Goal: Task Accomplishment & Management: Use online tool/utility

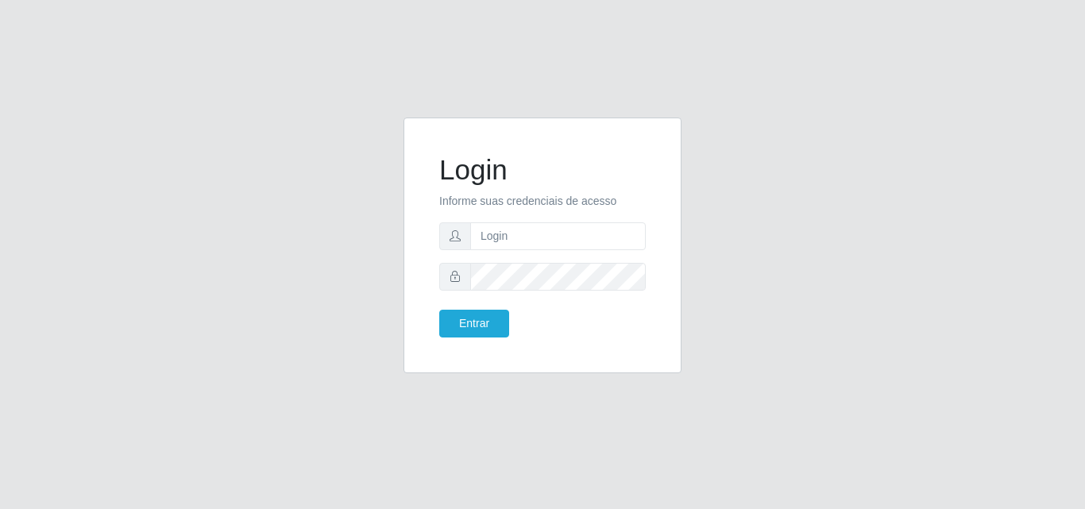
type input "ana@saullus"
click at [439, 310] on button "Entrar" at bounding box center [474, 324] width 70 height 28
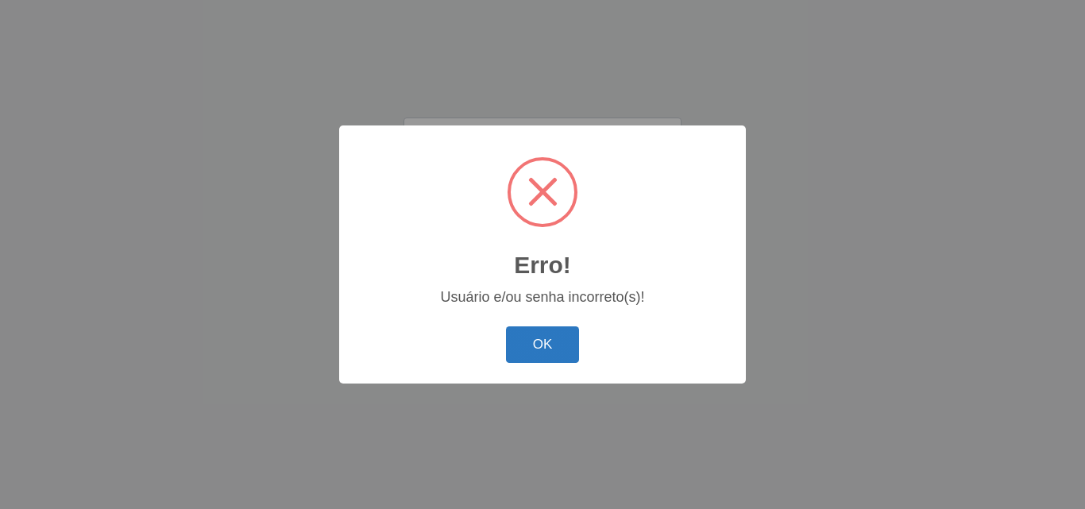
click at [563, 358] on button "OK" at bounding box center [543, 345] width 74 height 37
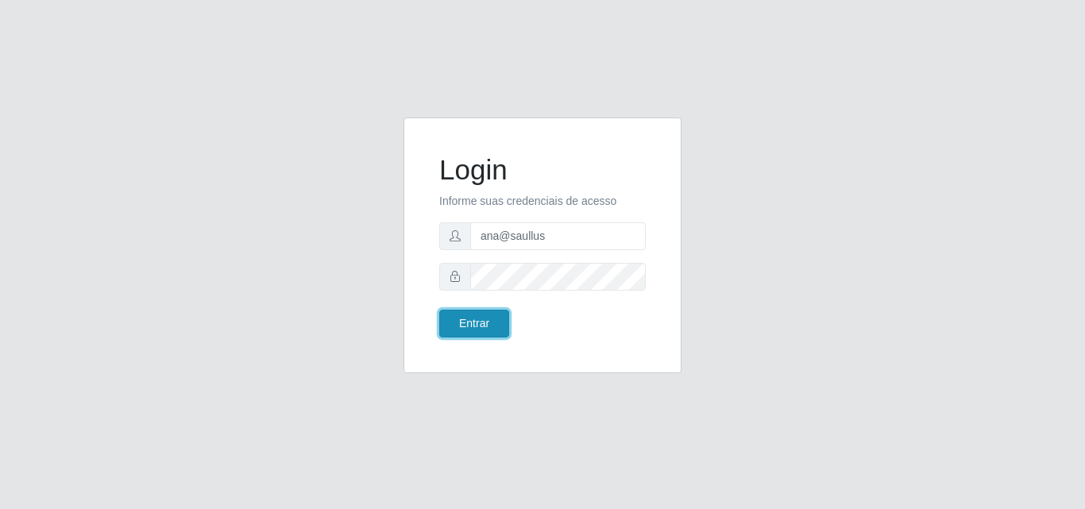
click at [482, 323] on button "Entrar" at bounding box center [474, 324] width 70 height 28
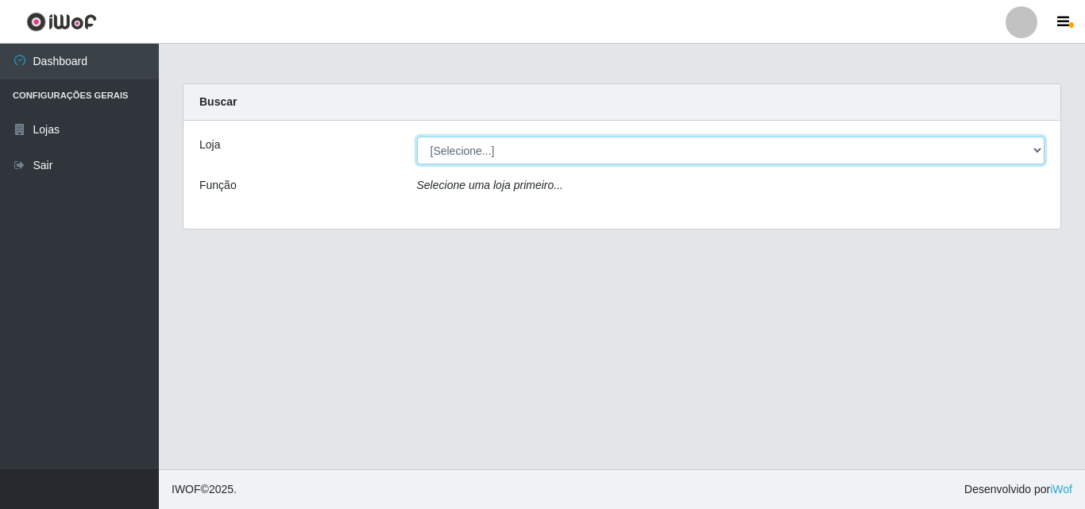
click at [1033, 154] on select "[Selecione...] Saullus Supermercados" at bounding box center [731, 151] width 628 height 28
select select "423"
click at [417, 137] on select "[Selecione...] Saullus Supermercados" at bounding box center [731, 151] width 628 height 28
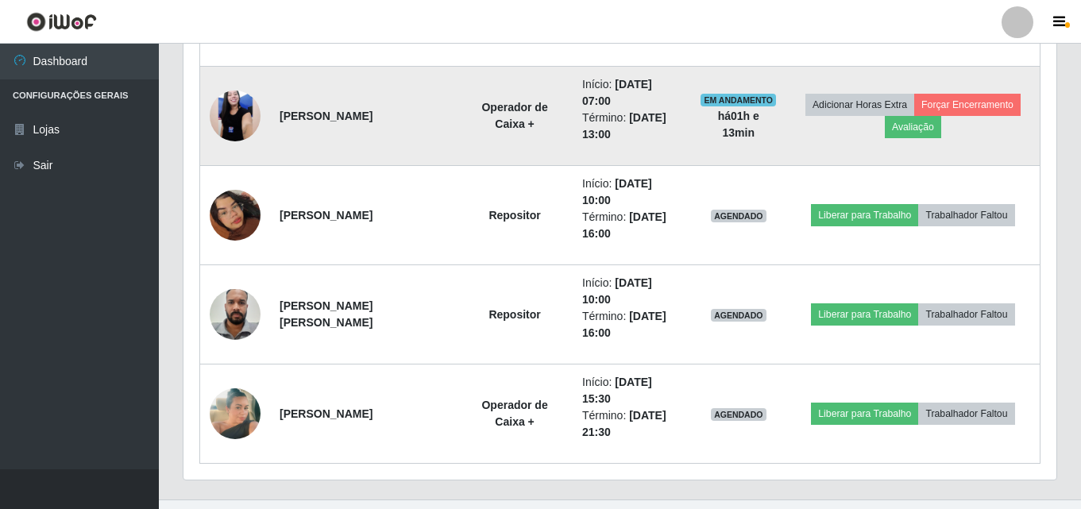
scroll to position [859, 0]
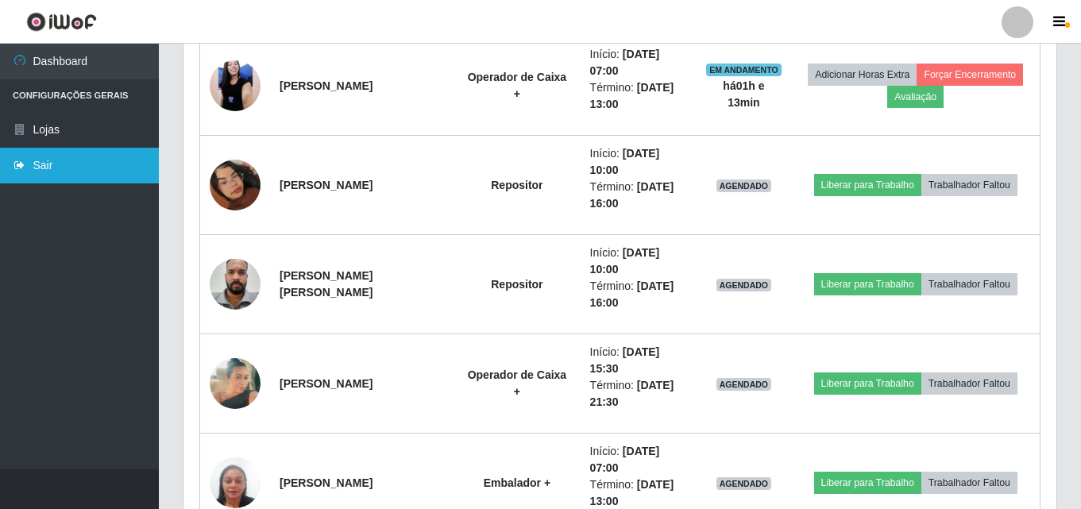
click at [69, 155] on link "Sair" at bounding box center [79, 166] width 159 height 36
